Goal: Find specific page/section: Locate a particular part of the current website

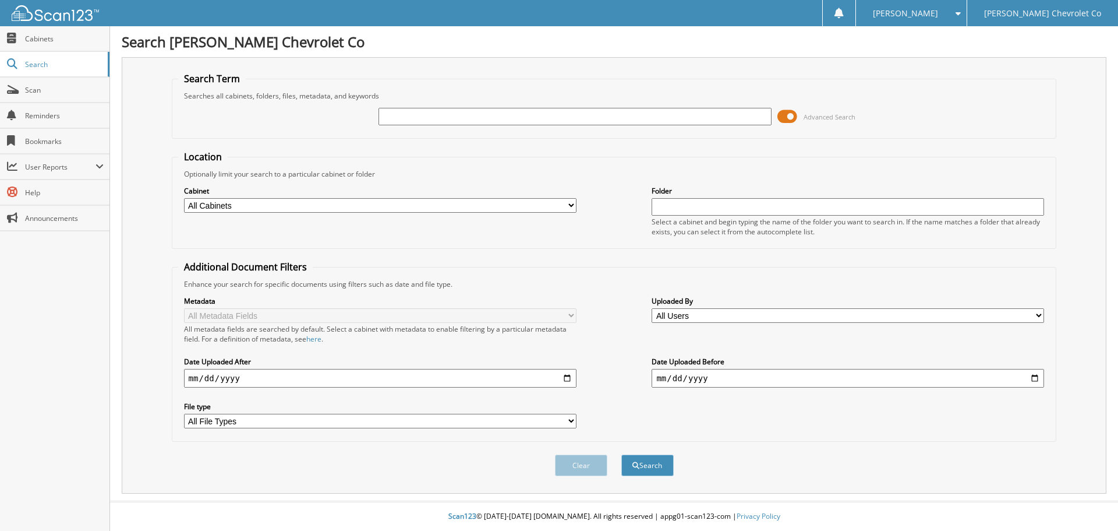
click at [448, 121] on input "text" at bounding box center [575, 116] width 393 height 17
type input "CENTURY LINK"
click at [621, 454] on button "Search" at bounding box center [647, 465] width 52 height 22
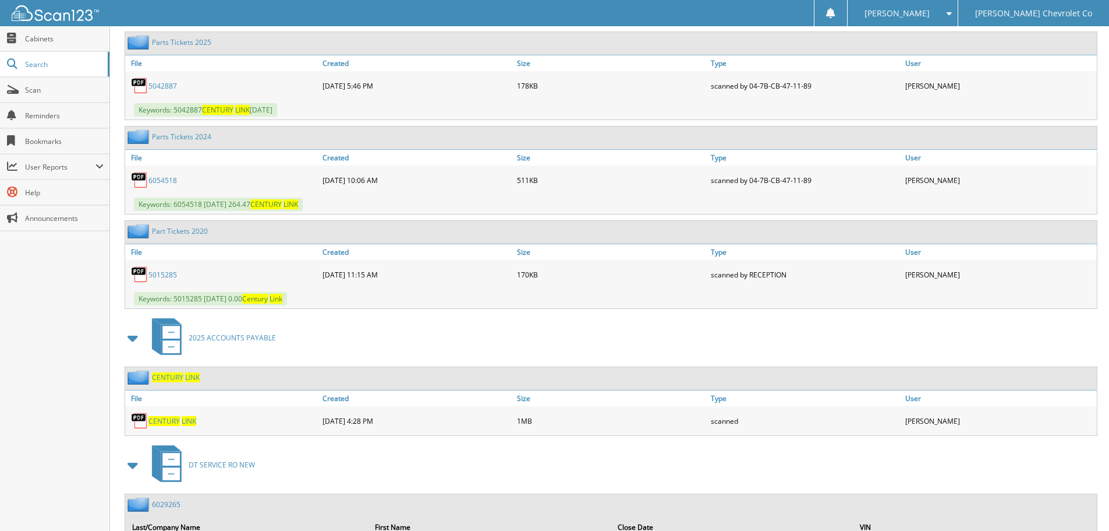
scroll to position [4310, 0]
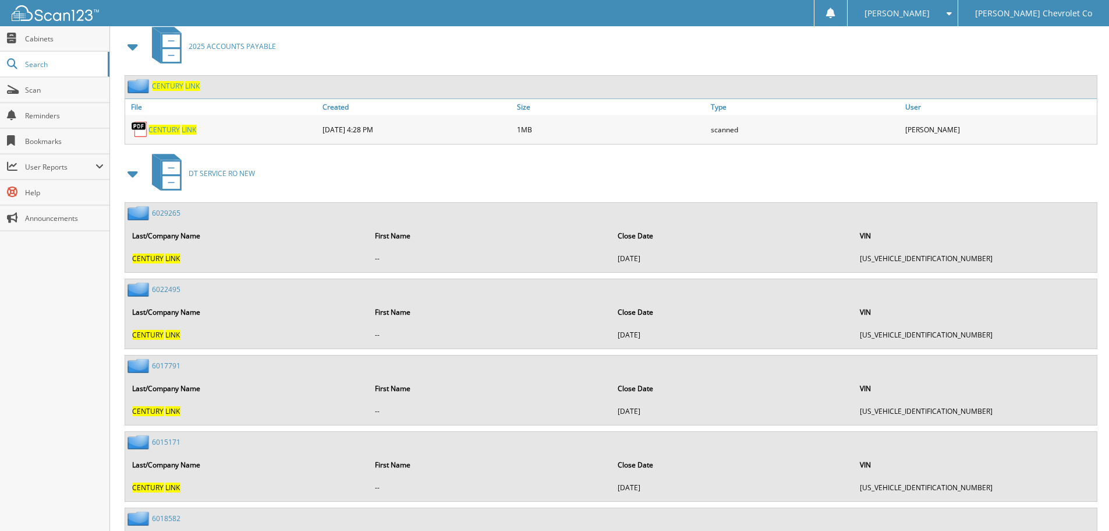
click at [186, 89] on span "LINK" at bounding box center [192, 86] width 15 height 10
